Goal: Transaction & Acquisition: Obtain resource

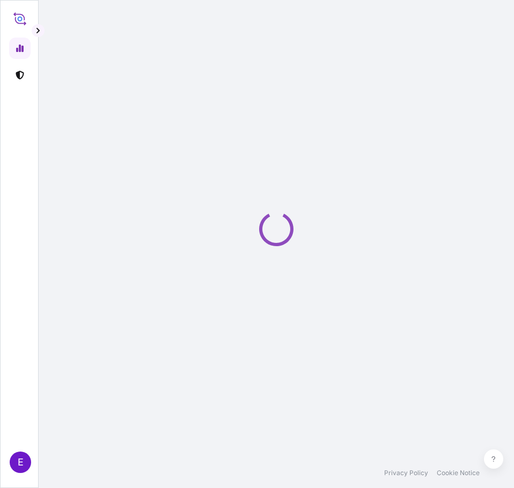
select select "2025"
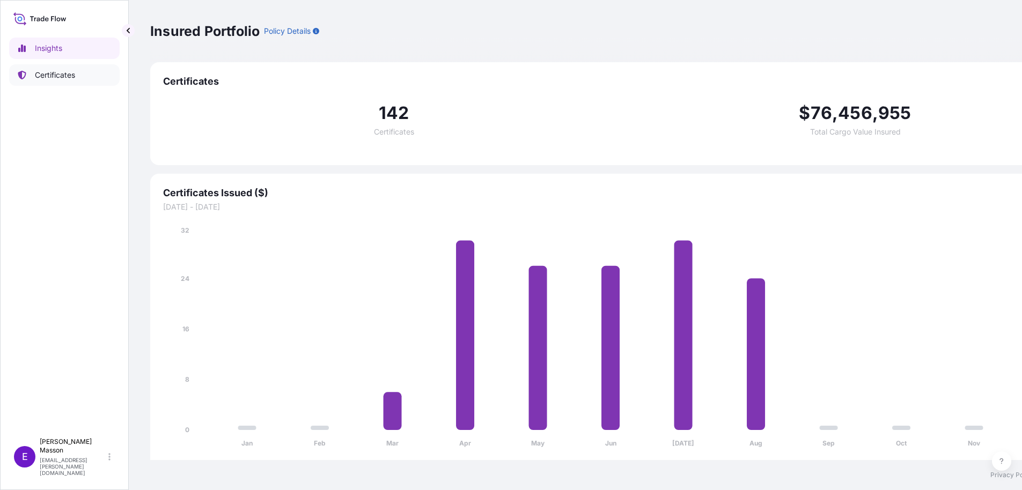
click at [59, 75] on p "Certificates" at bounding box center [55, 75] width 40 height 11
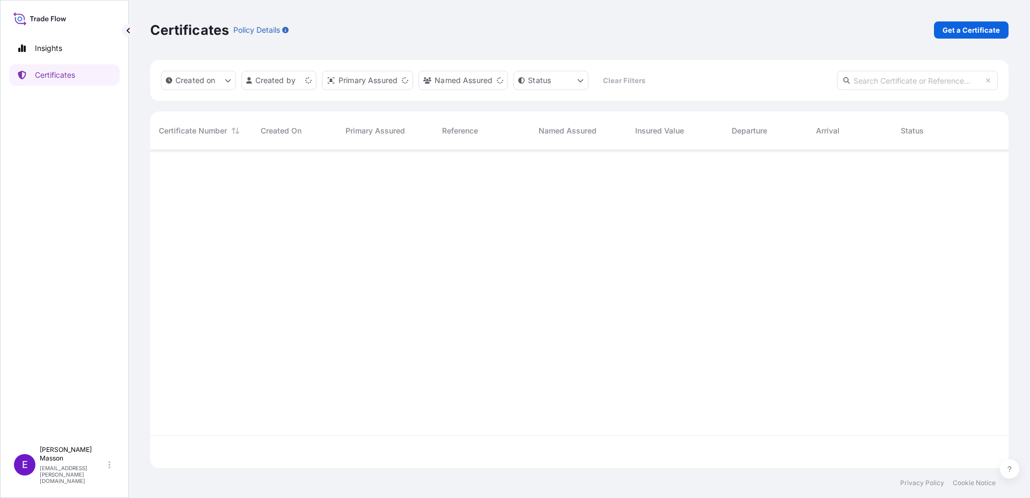
scroll to position [316, 851]
click at [968, 34] on p "Get a Certificate" at bounding box center [971, 30] width 57 height 11
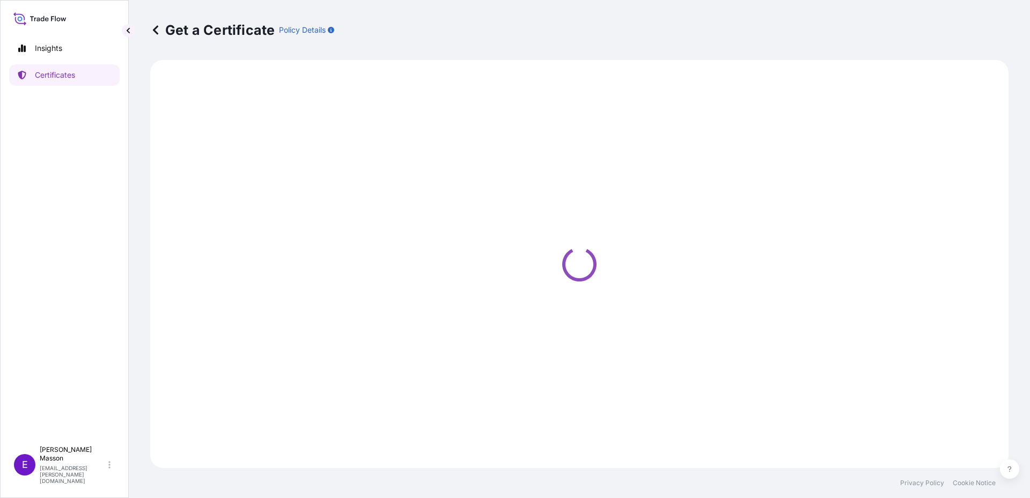
select select "Barge"
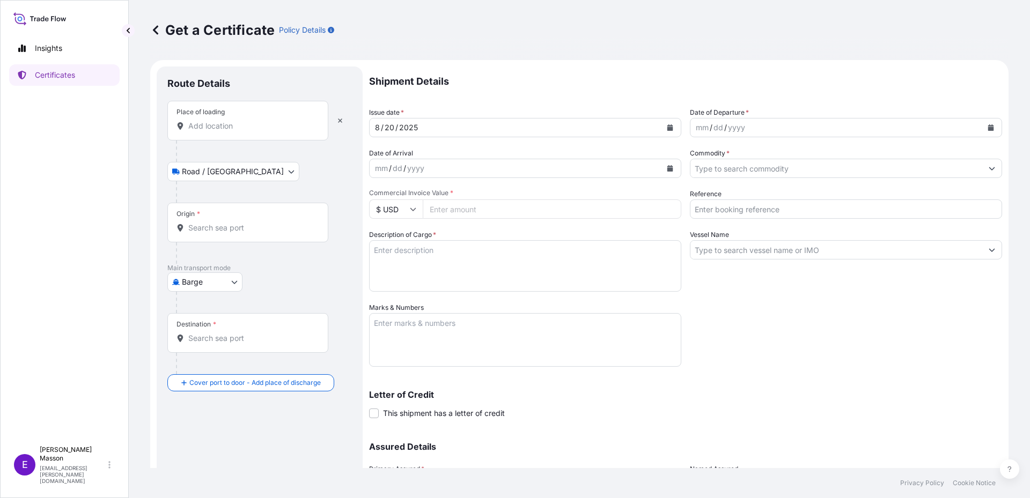
click at [241, 134] on div "Place of loading" at bounding box center [247, 121] width 161 height 40
click at [241, 131] on input "Place of loading" at bounding box center [251, 126] width 127 height 11
type input "f"
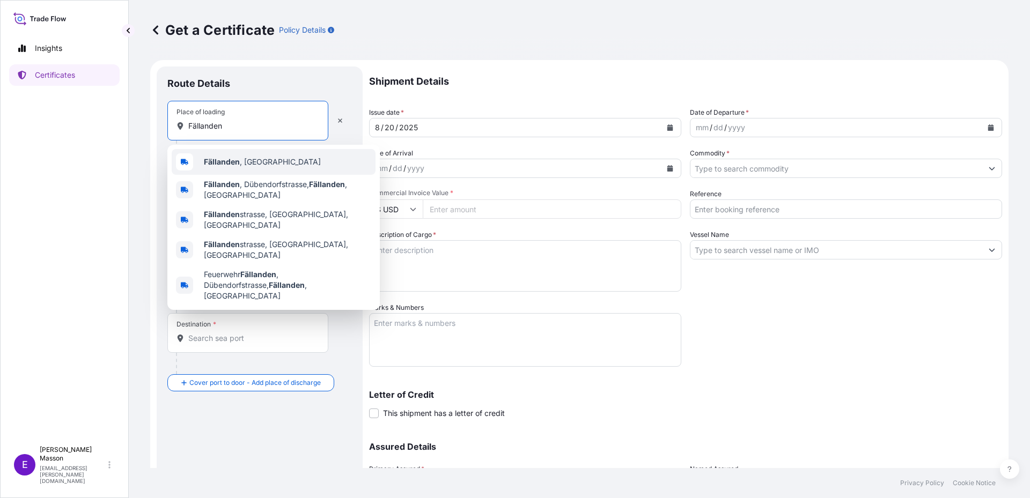
click at [241, 160] on span "[GEOGRAPHIC_DATA] , [GEOGRAPHIC_DATA]" at bounding box center [262, 162] width 117 height 11
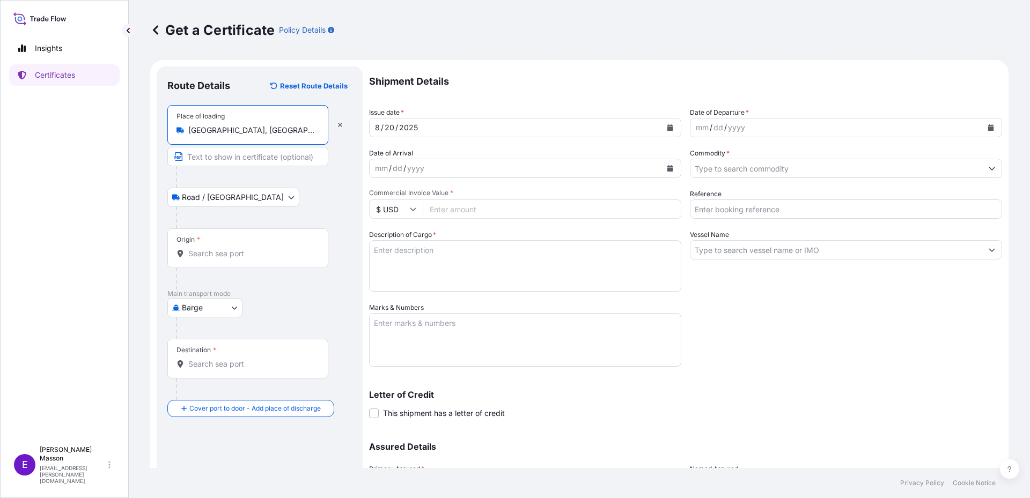
type input "[GEOGRAPHIC_DATA], [GEOGRAPHIC_DATA]"
click at [214, 200] on body "5 options available. 1 option available. 0 options available. 5 options availab…" at bounding box center [515, 249] width 1030 height 498
click at [221, 254] on input "Origin *" at bounding box center [251, 253] width 127 height 11
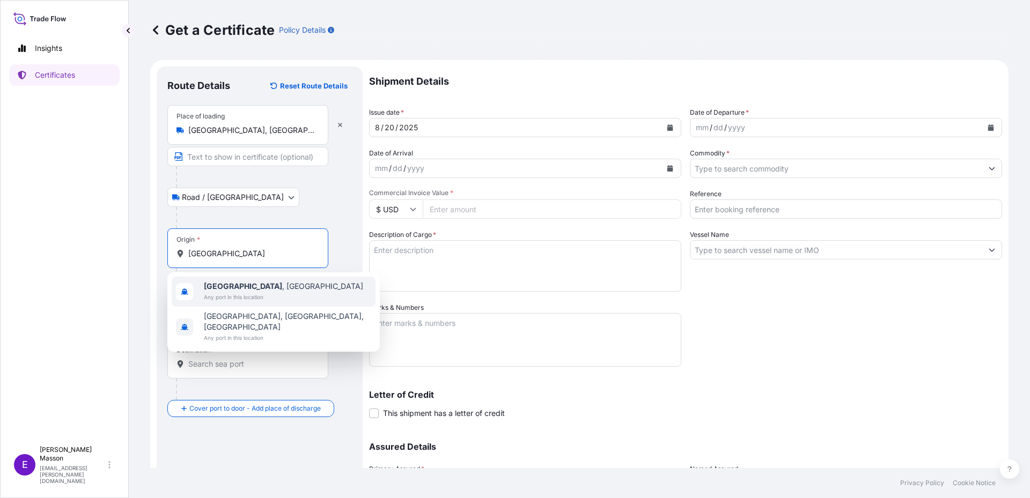
type input "[GEOGRAPHIC_DATA]"
click at [263, 205] on div "Road / [GEOGRAPHIC_DATA] / Inland" at bounding box center [259, 197] width 185 height 19
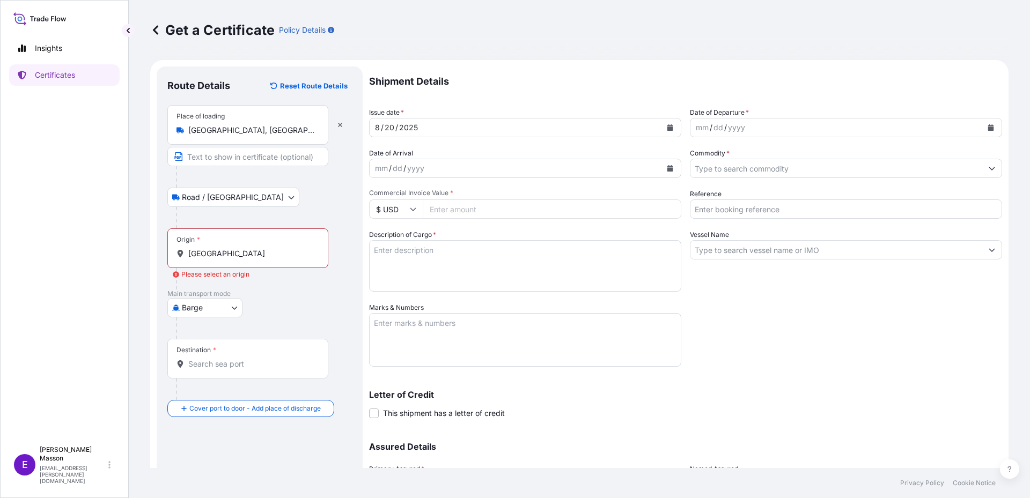
click at [203, 312] on body "10 options available. 0 options available. 2 options available. Insights Certif…" at bounding box center [515, 249] width 1030 height 498
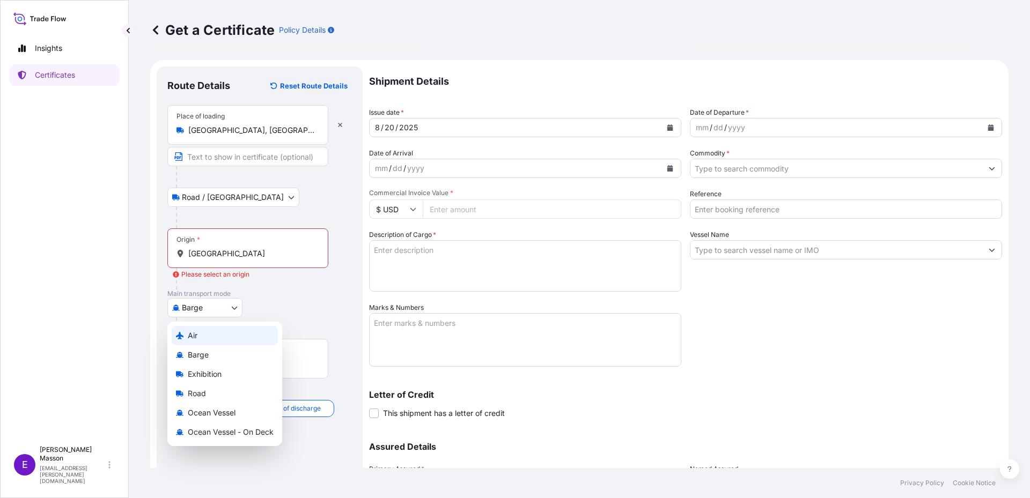
click at [204, 335] on div "Air" at bounding box center [225, 335] width 106 height 19
select select "Air"
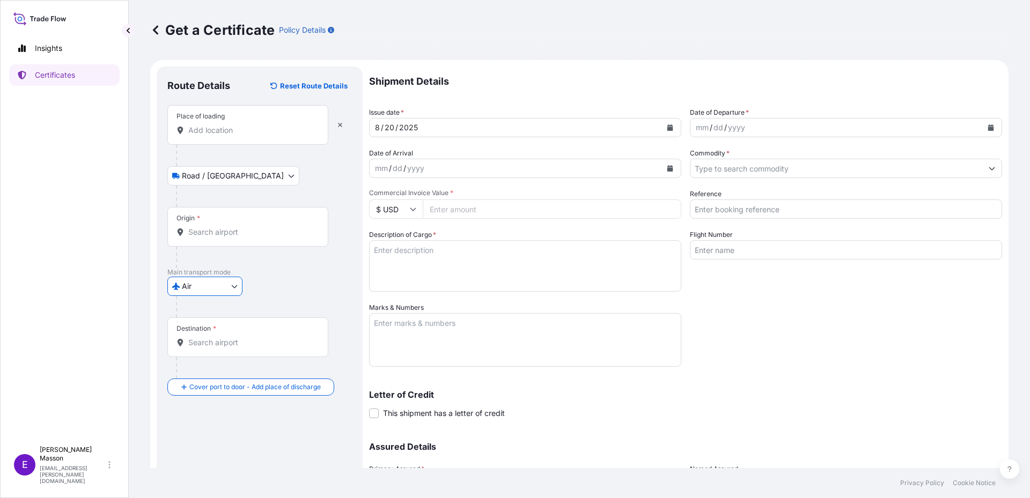
click at [228, 137] on div "Place of loading" at bounding box center [247, 125] width 161 height 40
click at [228, 136] on input "Place of loading" at bounding box center [251, 130] width 127 height 11
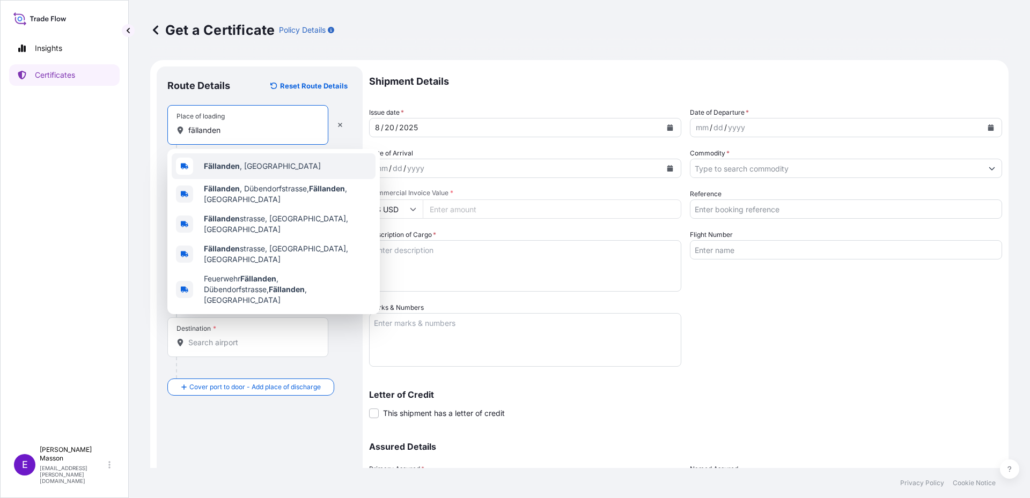
click at [232, 166] on b "Fällanden" at bounding box center [222, 166] width 36 height 9
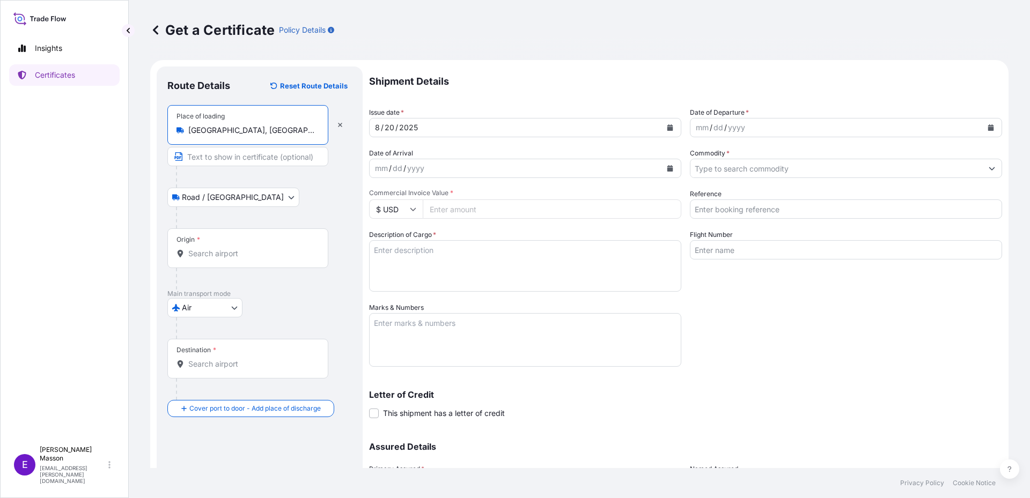
type input "[GEOGRAPHIC_DATA], [GEOGRAPHIC_DATA]"
click at [208, 244] on div "Origin *" at bounding box center [247, 249] width 161 height 40
click at [208, 248] on input "Origin *" at bounding box center [251, 253] width 127 height 11
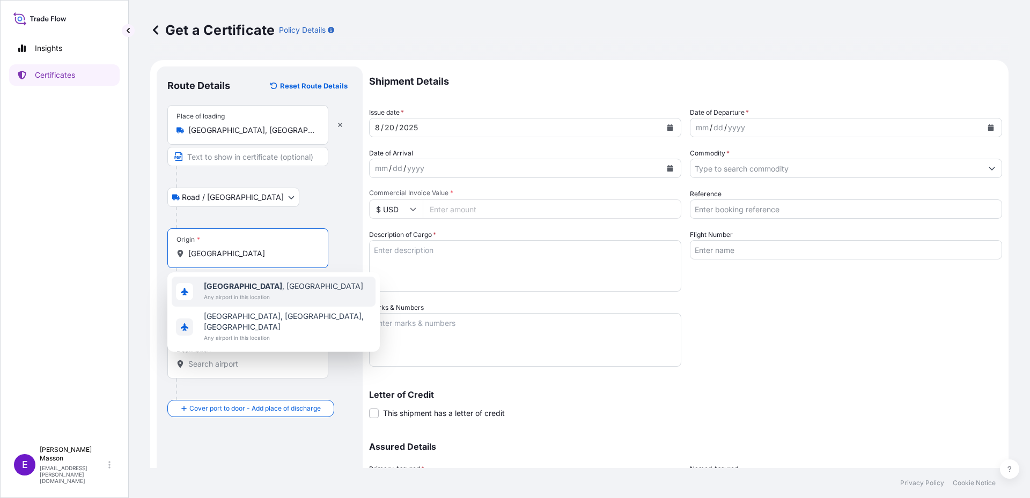
click at [246, 287] on span "[GEOGRAPHIC_DATA] , [GEOGRAPHIC_DATA]" at bounding box center [283, 286] width 159 height 11
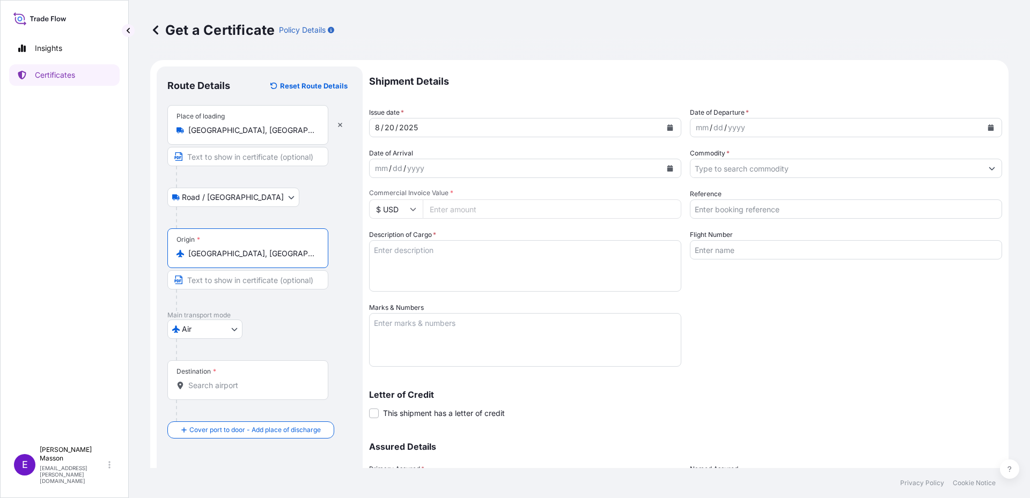
type input "[GEOGRAPHIC_DATA], [GEOGRAPHIC_DATA]"
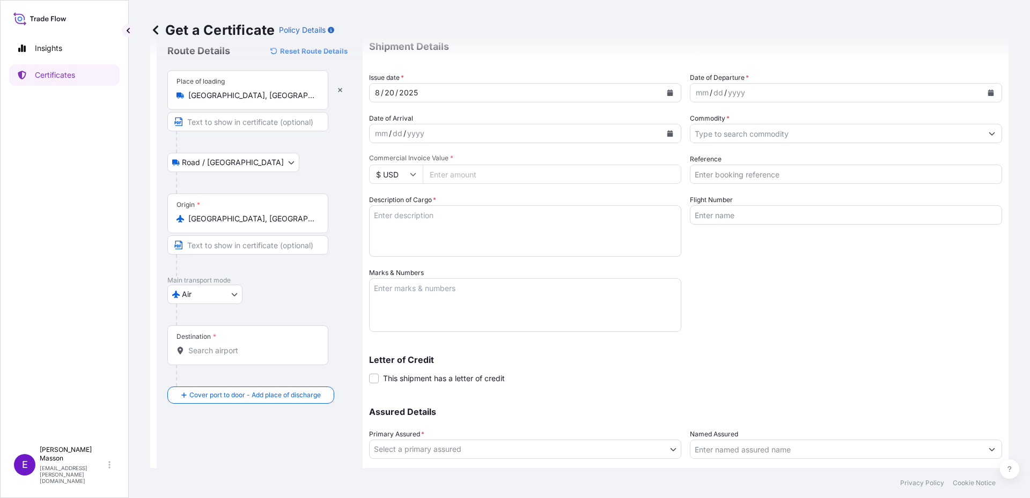
scroll to position [54, 0]
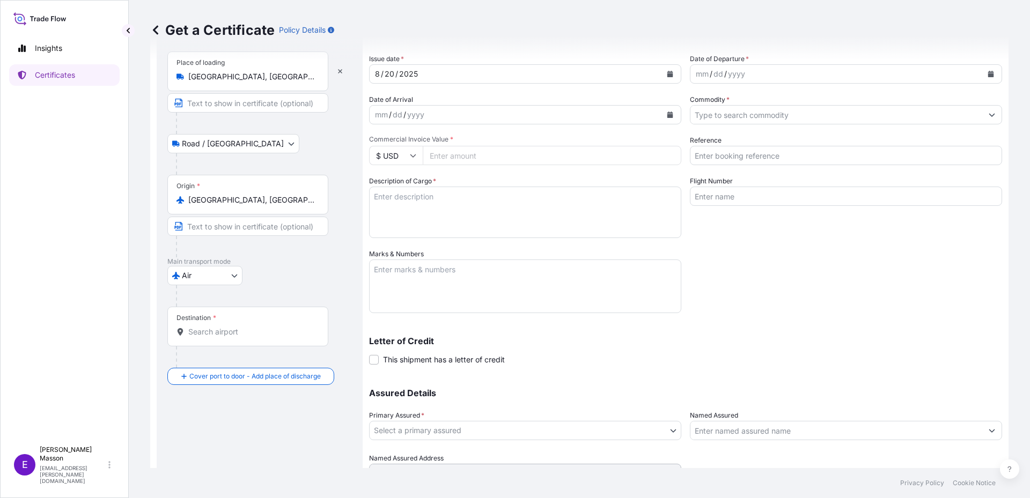
click at [228, 327] on input "Destination *" at bounding box center [251, 332] width 127 height 11
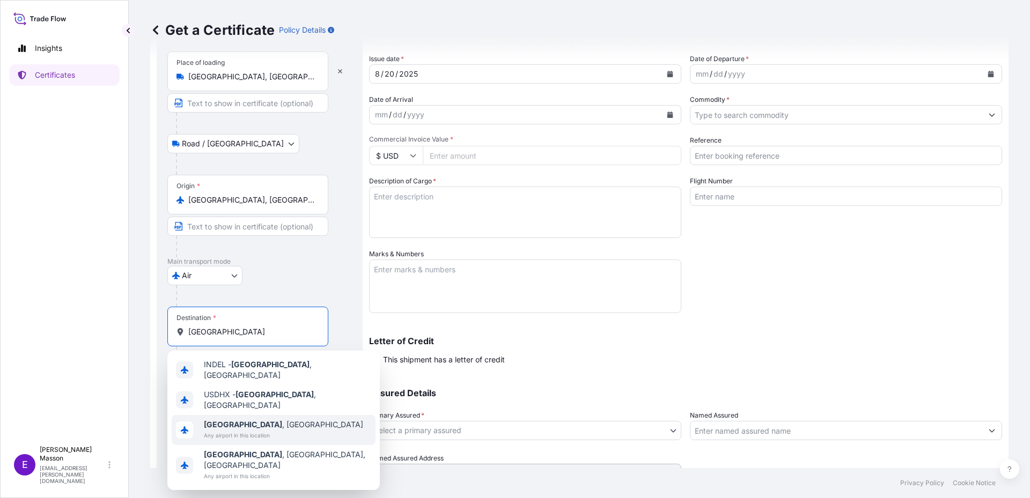
click at [255, 420] on span "[GEOGRAPHIC_DATA] , [GEOGRAPHIC_DATA]" at bounding box center [283, 425] width 159 height 11
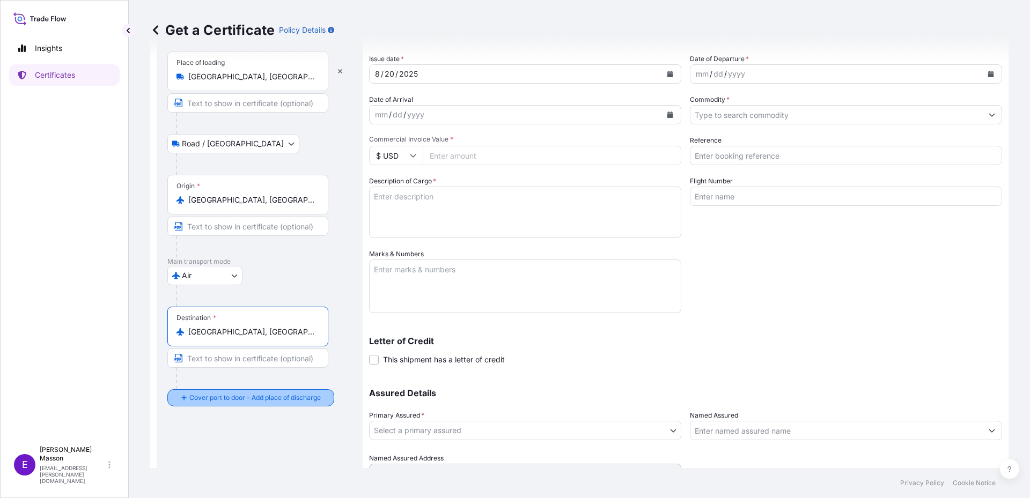
type input "[GEOGRAPHIC_DATA], [GEOGRAPHIC_DATA]"
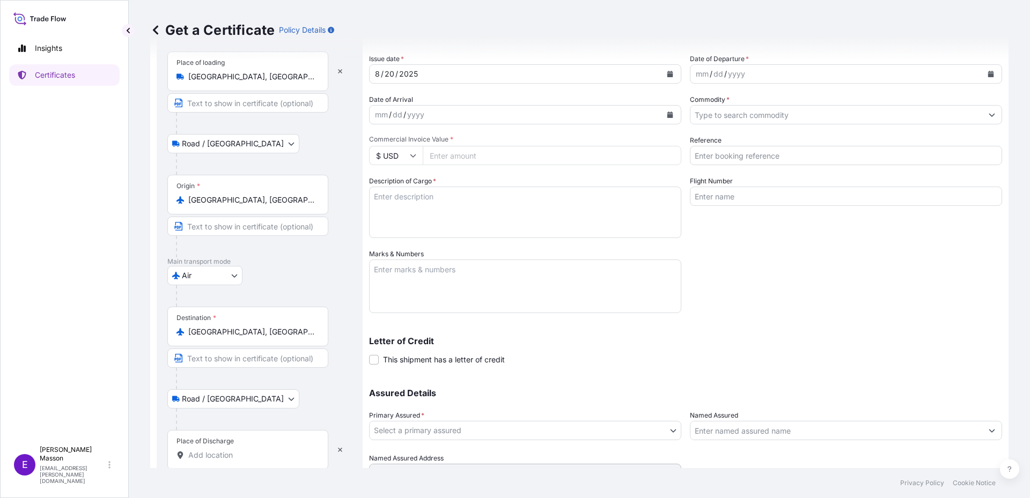
click at [219, 451] on input "Place of Discharge" at bounding box center [251, 455] width 127 height 11
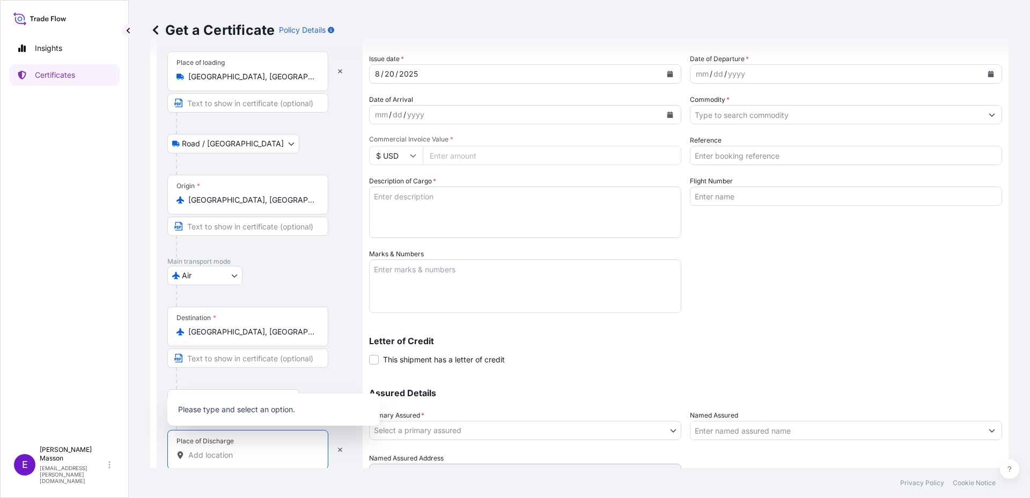
scroll to position [105, 0]
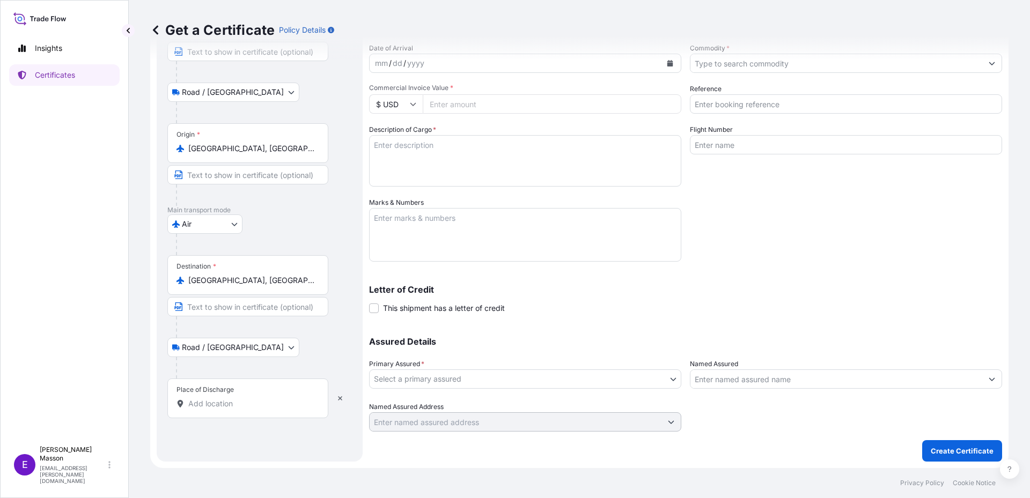
click at [220, 412] on div "Place of Discharge" at bounding box center [247, 399] width 161 height 40
click at [220, 409] on input "Place of Discharge" at bounding box center [251, 404] width 127 height 11
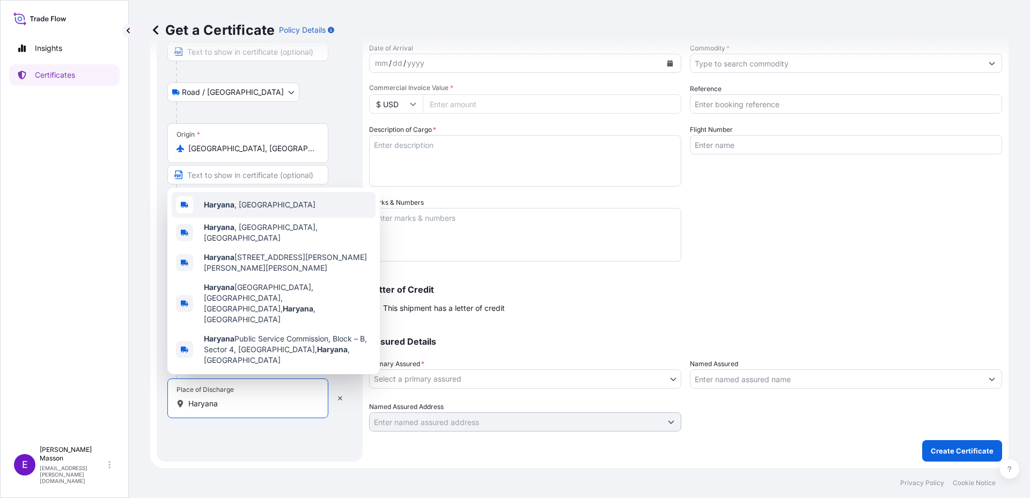
click at [249, 210] on span "[GEOGRAPHIC_DATA] , [GEOGRAPHIC_DATA]" at bounding box center [260, 205] width 112 height 11
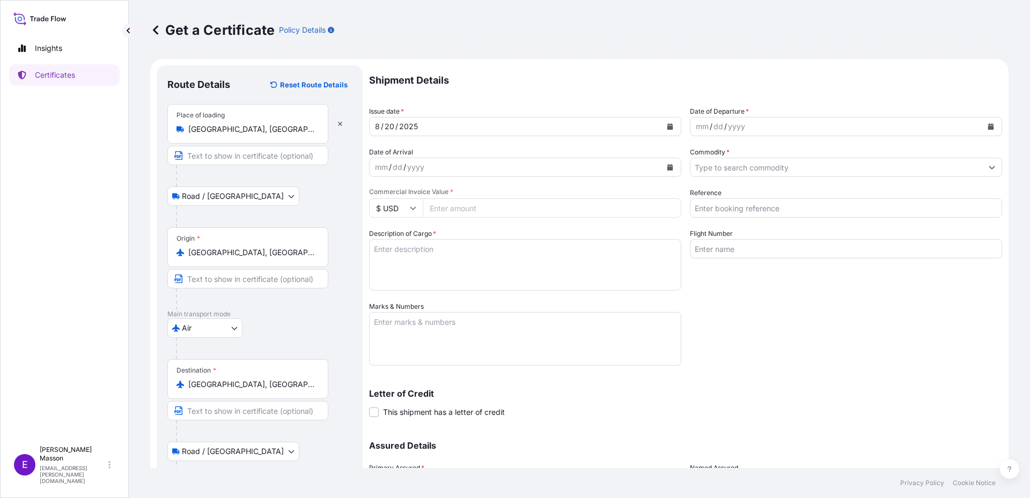
scroll to position [0, 0]
type input "[GEOGRAPHIC_DATA], [GEOGRAPHIC_DATA]"
click at [433, 127] on div "[DATE]" at bounding box center [516, 127] width 292 height 19
click at [670, 128] on button "Calendar" at bounding box center [670, 127] width 17 height 17
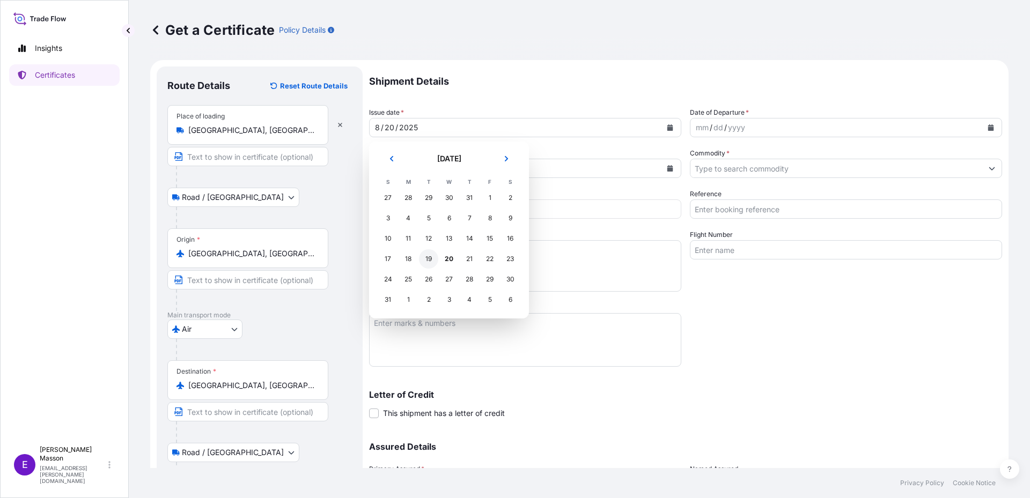
click at [431, 259] on div "19" at bounding box center [428, 259] width 19 height 19
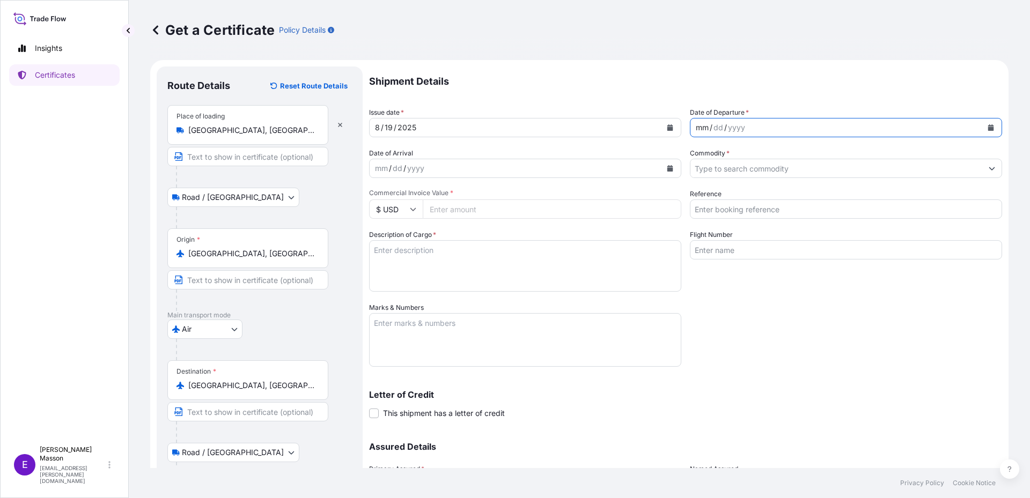
click at [793, 127] on div "mm / dd / yyyy" at bounding box center [837, 127] width 292 height 19
click at [988, 126] on icon "Calendar" at bounding box center [991, 127] width 6 height 6
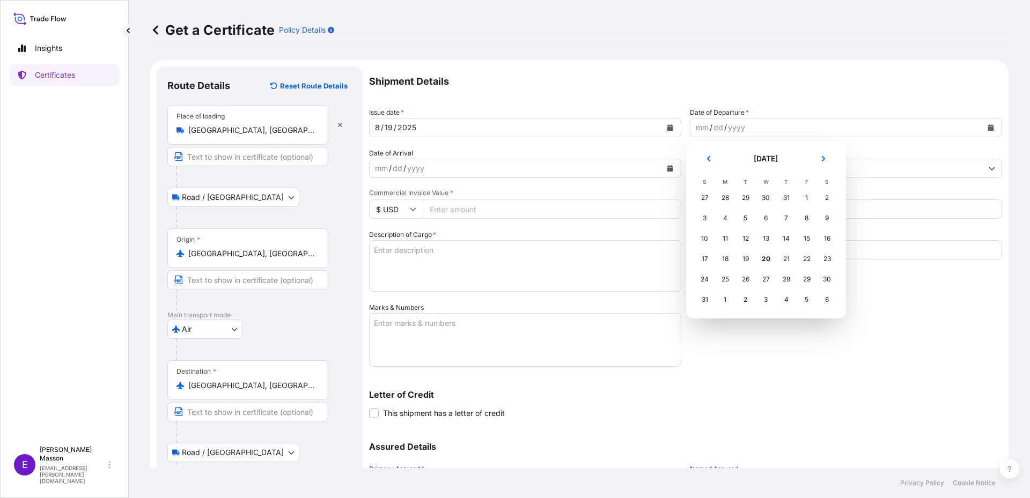
click at [694, 278] on section "[DATE] [DATE] S M T W T F S 27 28 29 30 31 1 2 3 4 5 6 7 8 9 10 11 12 13 14 15 …" at bounding box center [766, 230] width 160 height 177
click at [703, 278] on div "24" at bounding box center [704, 279] width 19 height 19
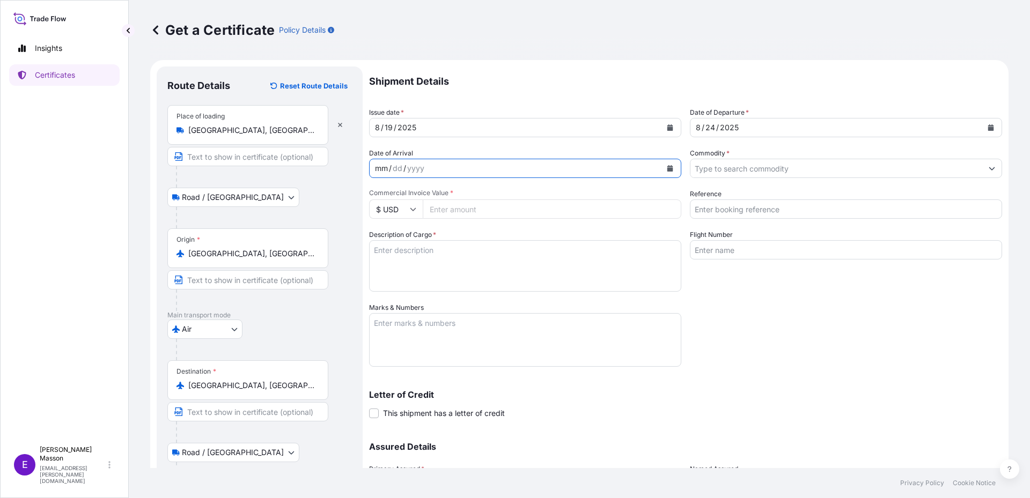
click at [472, 165] on div "mm / dd / yyyy" at bounding box center [516, 168] width 292 height 19
click at [672, 172] on button "Calendar" at bounding box center [670, 168] width 17 height 17
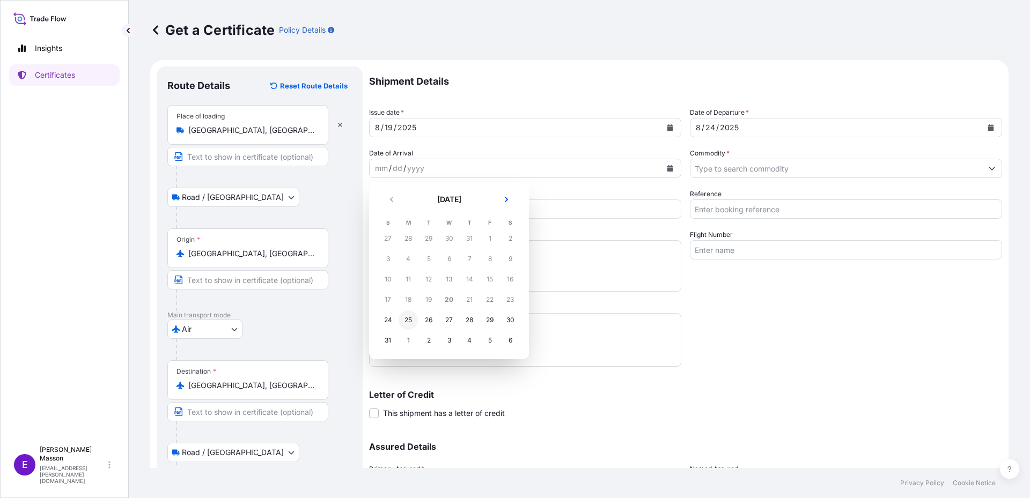
click at [404, 323] on div "25" at bounding box center [408, 320] width 19 height 19
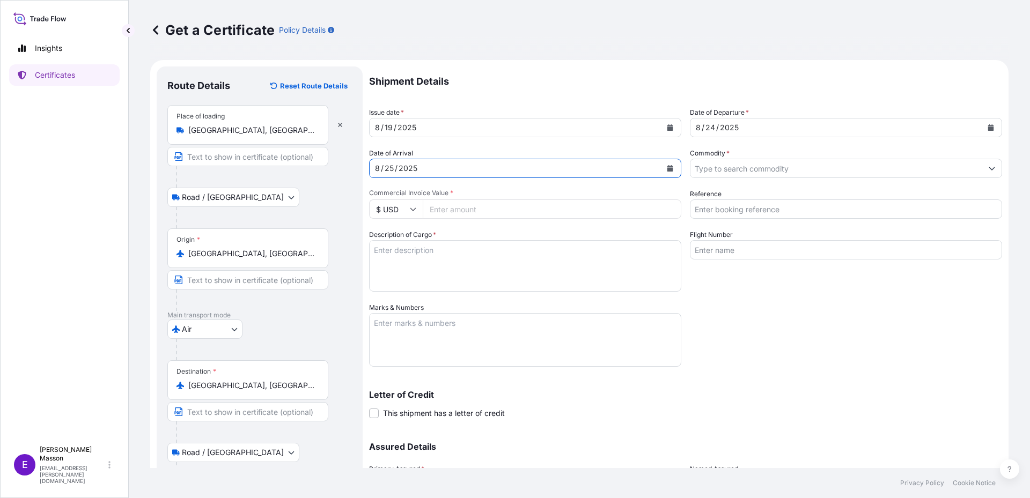
click at [772, 170] on input "Commodity *" at bounding box center [837, 168] width 292 height 19
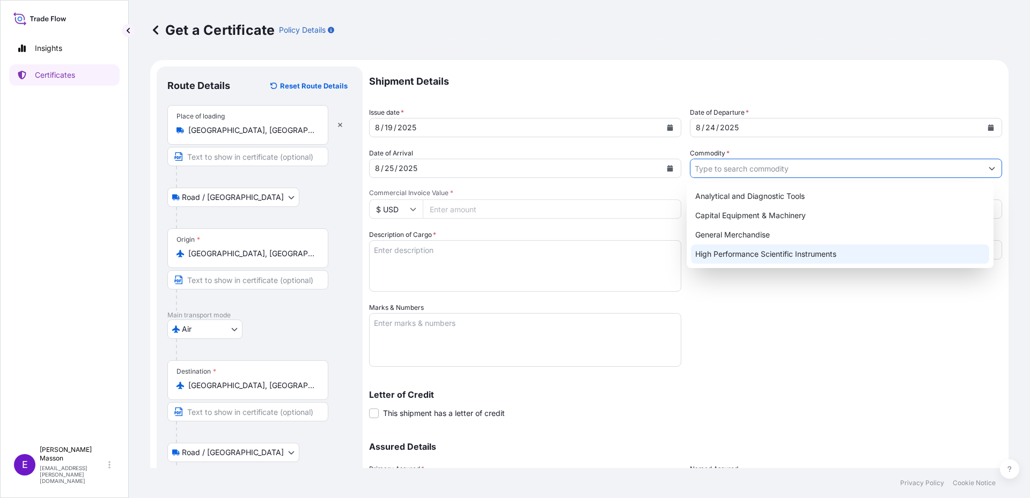
click at [738, 258] on div "High Performance Scientific Instruments" at bounding box center [840, 254] width 299 height 19
type input "High Performance Scientific Instruments"
click at [485, 207] on input "Commercial Invoice Value *" at bounding box center [552, 209] width 259 height 19
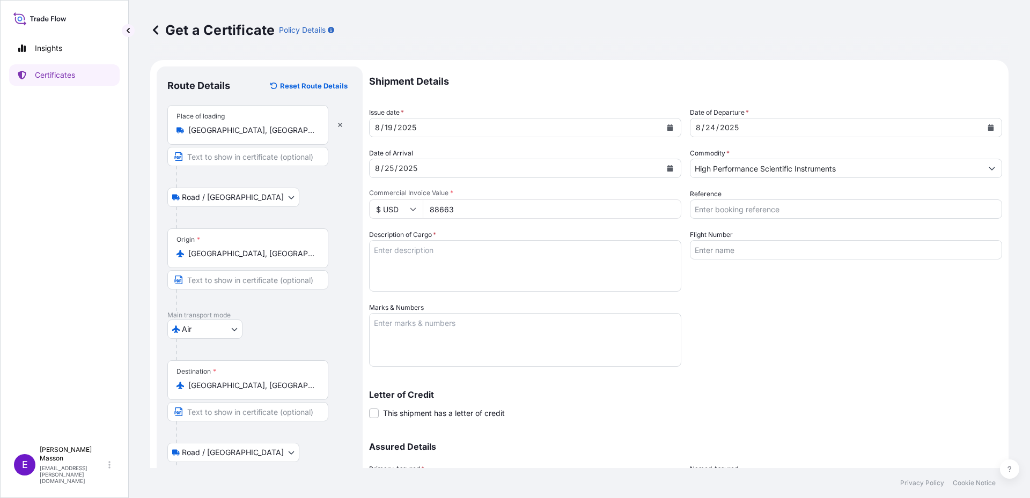
type input "886636"
type input "886636.19"
type input "5092188"
click at [472, 255] on textarea "Description of Cargo *" at bounding box center [525, 266] width 312 height 52
click at [446, 265] on textarea "Description of Cargo *" at bounding box center [525, 266] width 312 height 52
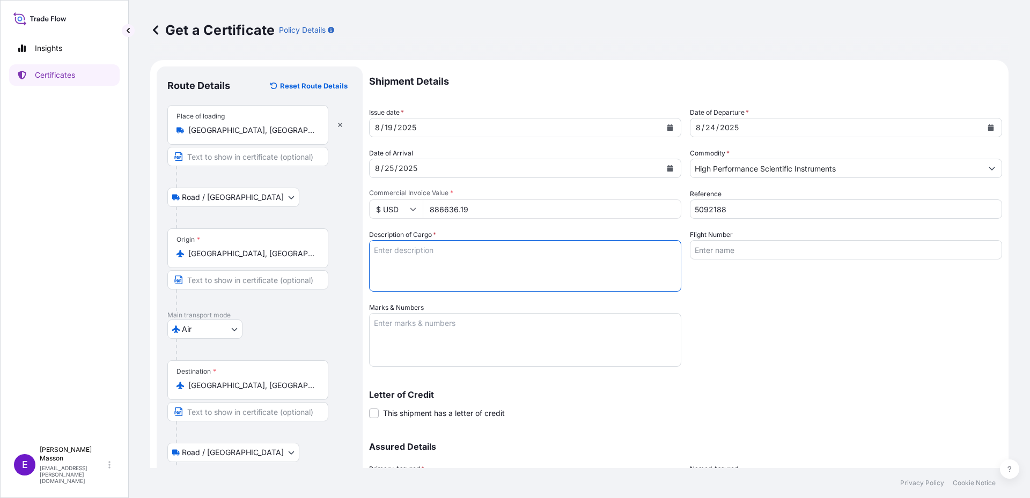
paste textarea "Two Channel based Bruker Avance NEO 600NMR Spectrometer for Sample in solution …"
type textarea "Two Channel based Bruker Avance NEO 600NMR Spectrometer for Sample in solution …"
click at [746, 249] on input "Flight Number" at bounding box center [846, 249] width 312 height 19
click at [727, 248] on input "Flight Number" at bounding box center [846, 249] width 312 height 19
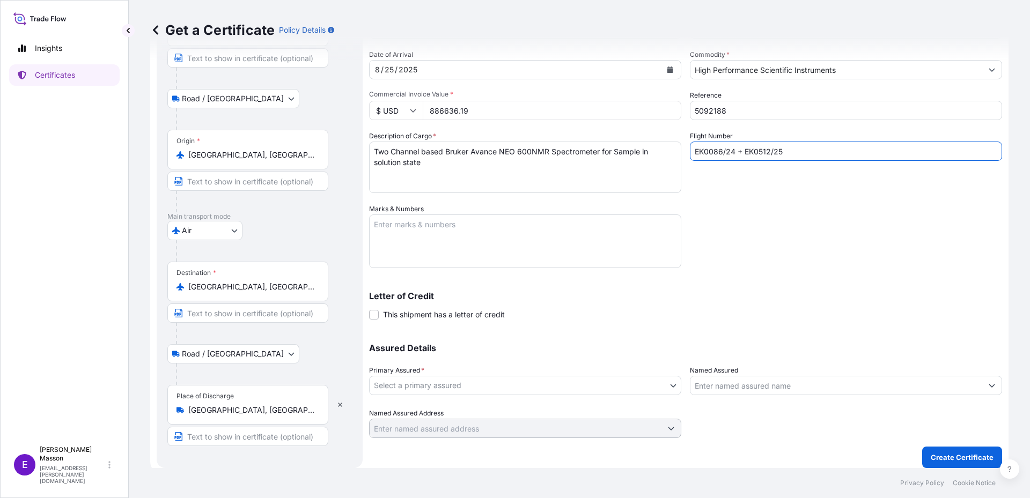
scroll to position [105, 0]
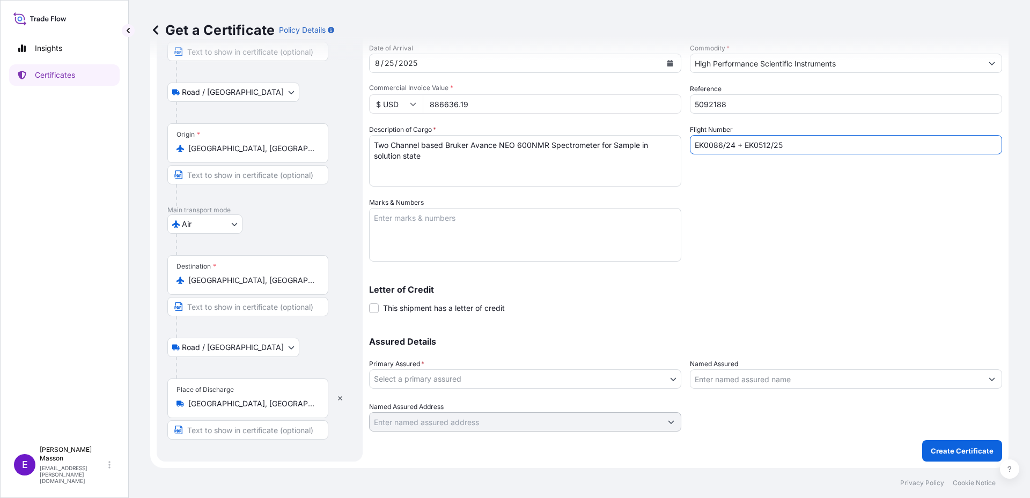
type input "EK0086/24 + EK0512/25"
drag, startPoint x: 367, startPoint y: 224, endPoint x: 448, endPoint y: 229, distance: 80.6
click at [367, 224] on form "Route Details Reset Route Details Place of loading [GEOGRAPHIC_DATA], [GEOGRAPH…" at bounding box center [579, 212] width 859 height 514
click at [427, 234] on textarea "Marks & Numbers" at bounding box center [525, 235] width 312 height 54
paste textarea "ZRH0203896"
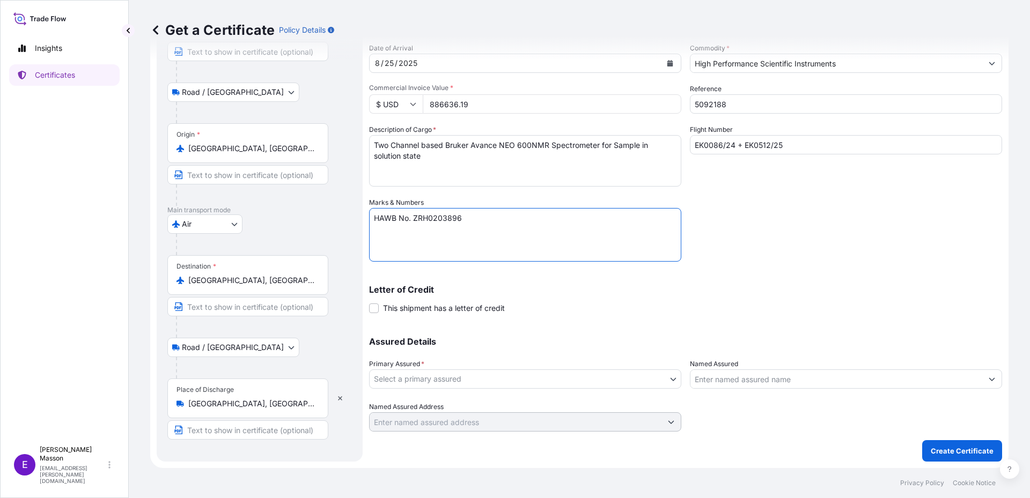
drag, startPoint x: 454, startPoint y: 251, endPoint x: 465, endPoint y: 251, distance: 11.3
click at [454, 251] on textarea "HAWB No. ZRH0203896" at bounding box center [525, 235] width 312 height 54
type textarea "HAWB No. ZRH0203896 Packing Note no. 82717066 dated [DATE]"
click at [435, 380] on body "Insights Certificates E [PERSON_NAME] [EMAIL_ADDRESS][PERSON_NAME][DOMAIN_NAME]…" at bounding box center [515, 249] width 1030 height 498
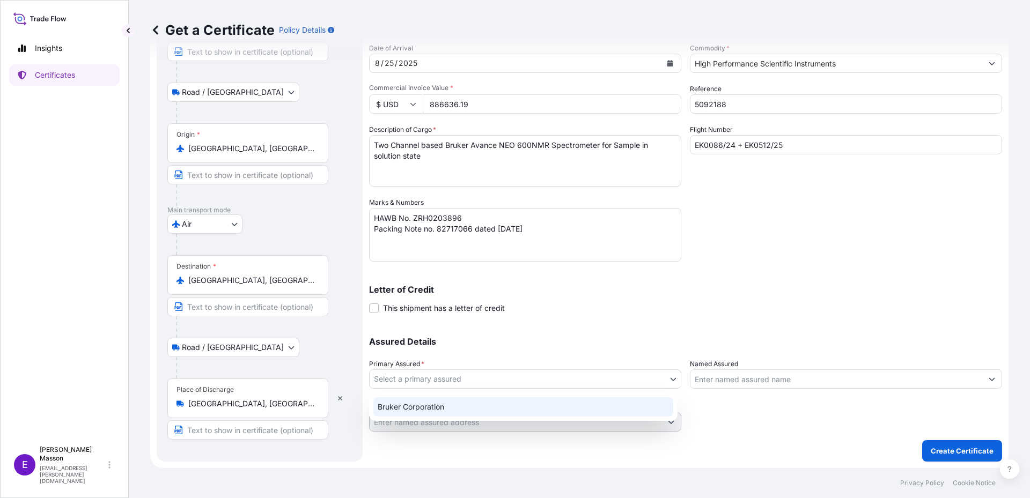
click at [423, 404] on div "Bruker Corporation" at bounding box center [523, 407] width 300 height 19
select select "31474"
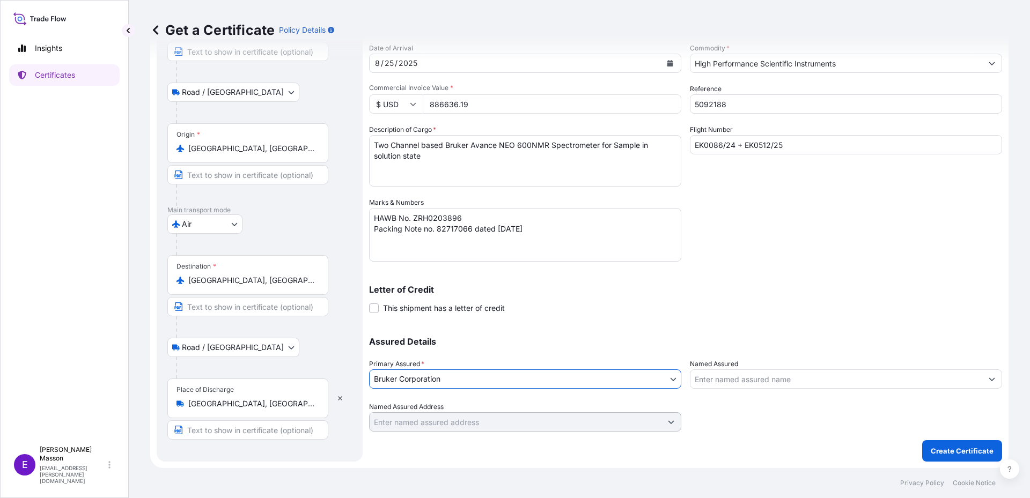
click at [767, 377] on input "Named Assured" at bounding box center [837, 379] width 292 height 19
paste input "Sold-To-Party International Foundation for Research & Education [GEOGRAPHIC_DAT…"
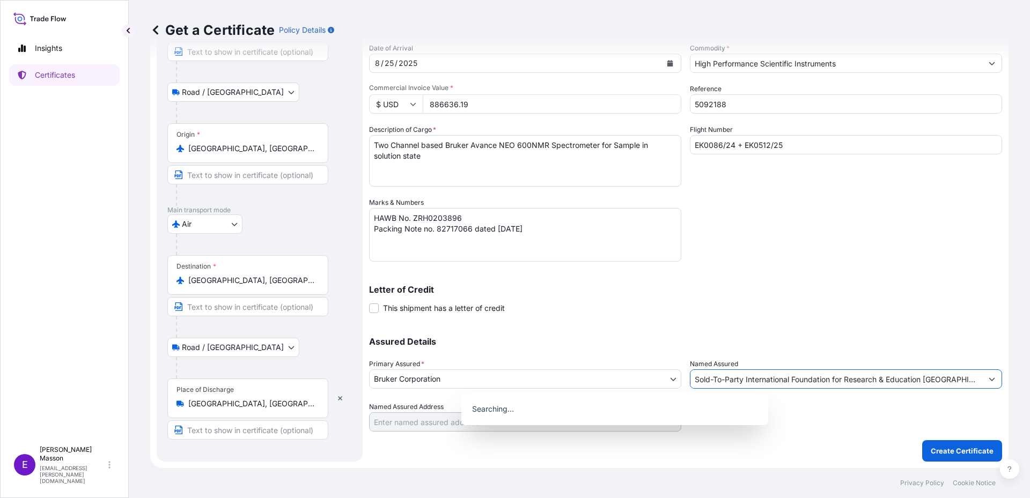
scroll to position [0, 251]
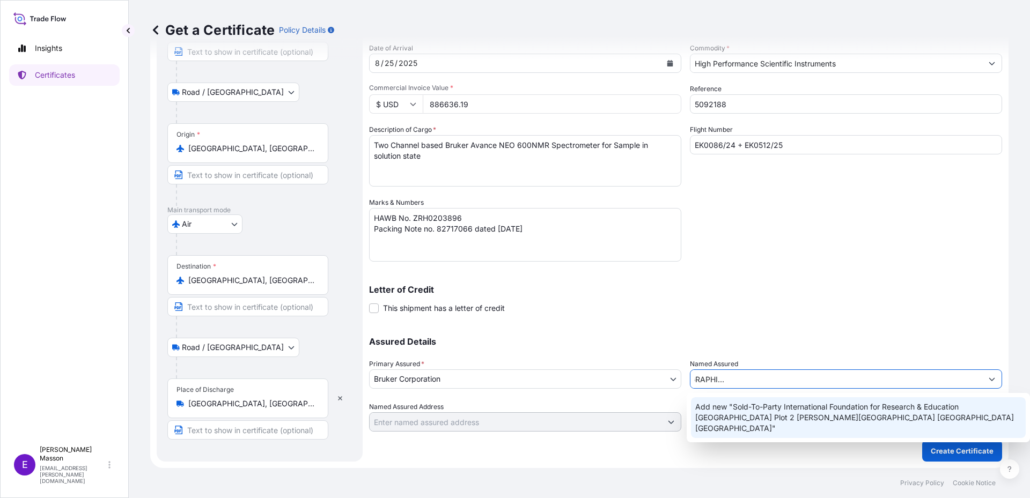
click at [722, 414] on span "Add new "Sold-To-Party International Foundation for Research & Education [GEOGR…" at bounding box center [858, 418] width 327 height 32
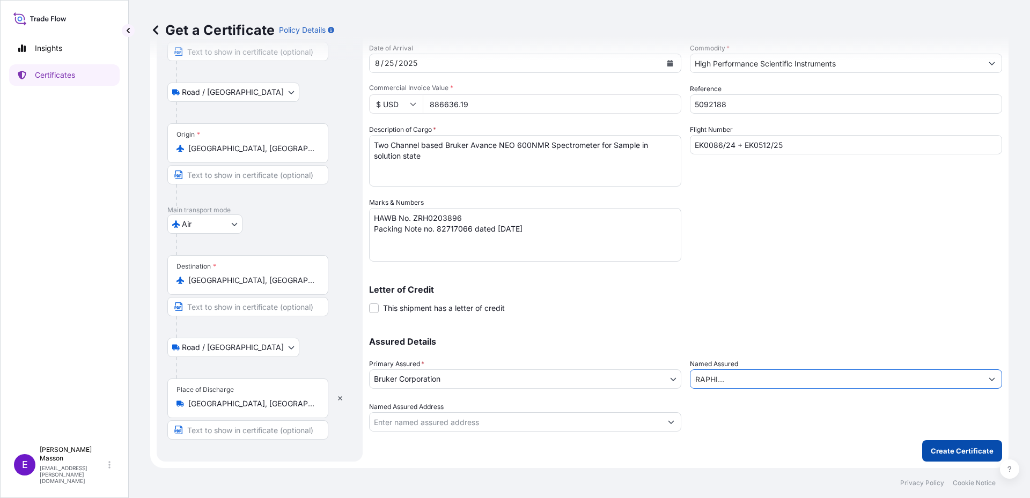
type input "Sold-To-Party International Foundation for Research & Education [GEOGRAPHIC_DAT…"
click at [941, 454] on p "Create Certificate" at bounding box center [962, 451] width 63 height 11
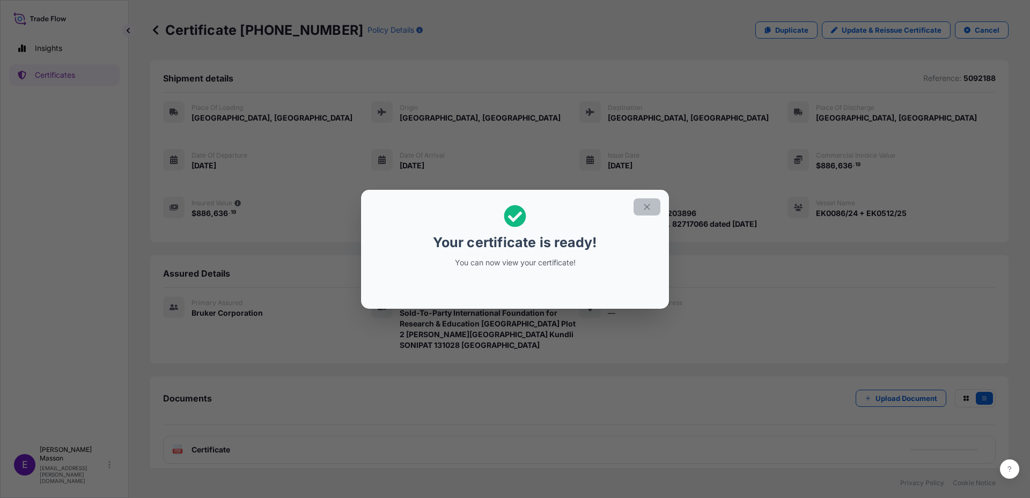
click at [650, 205] on icon "button" at bounding box center [647, 207] width 10 height 10
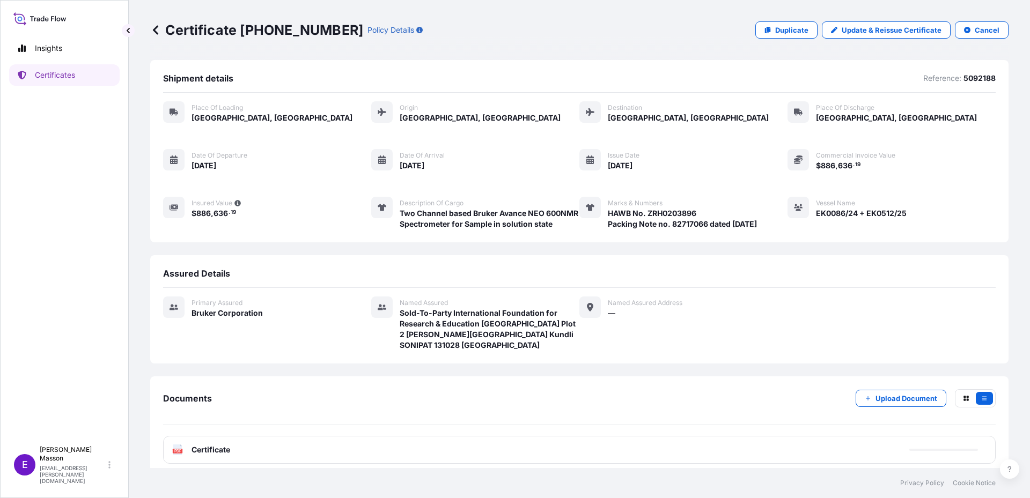
scroll to position [19, 0]
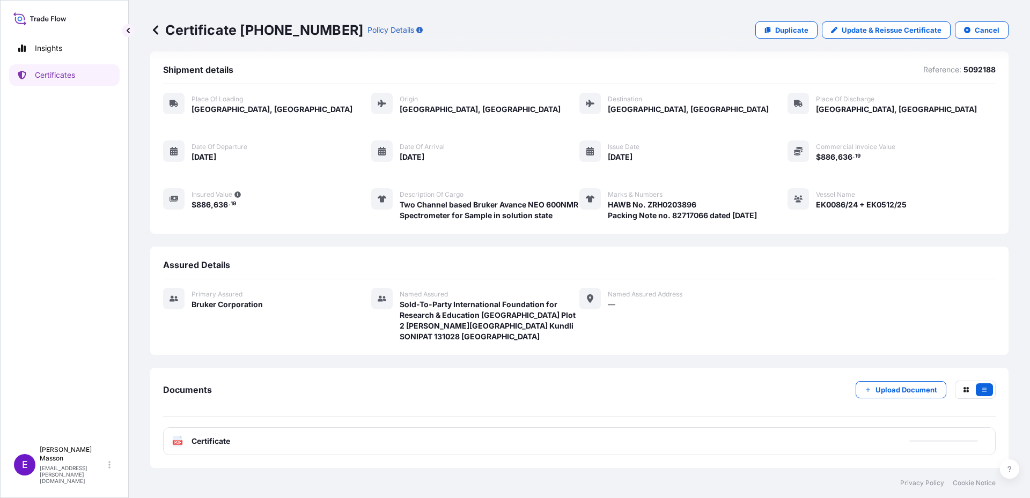
click at [224, 437] on span "Certificate" at bounding box center [211, 441] width 39 height 11
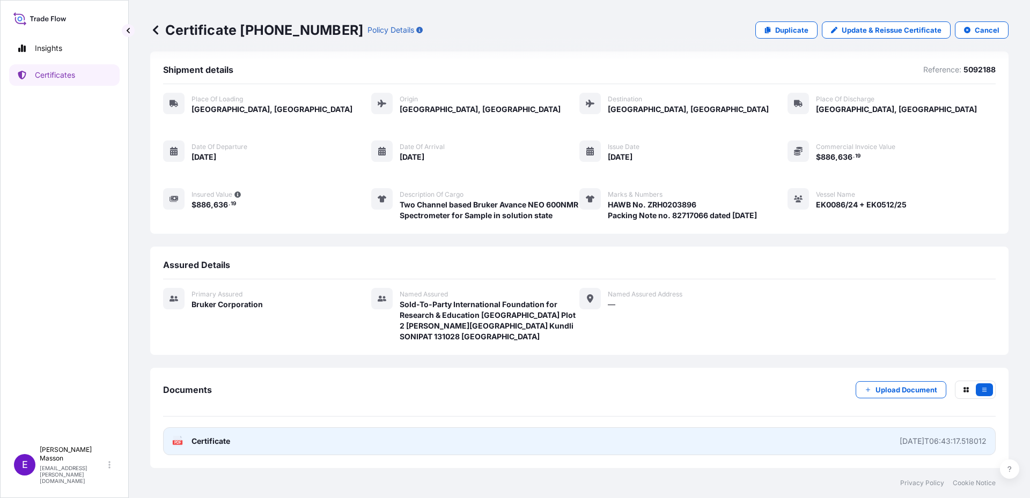
click at [199, 442] on span "Certificate" at bounding box center [211, 441] width 39 height 11
